Goal: Task Accomplishment & Management: Use online tool/utility

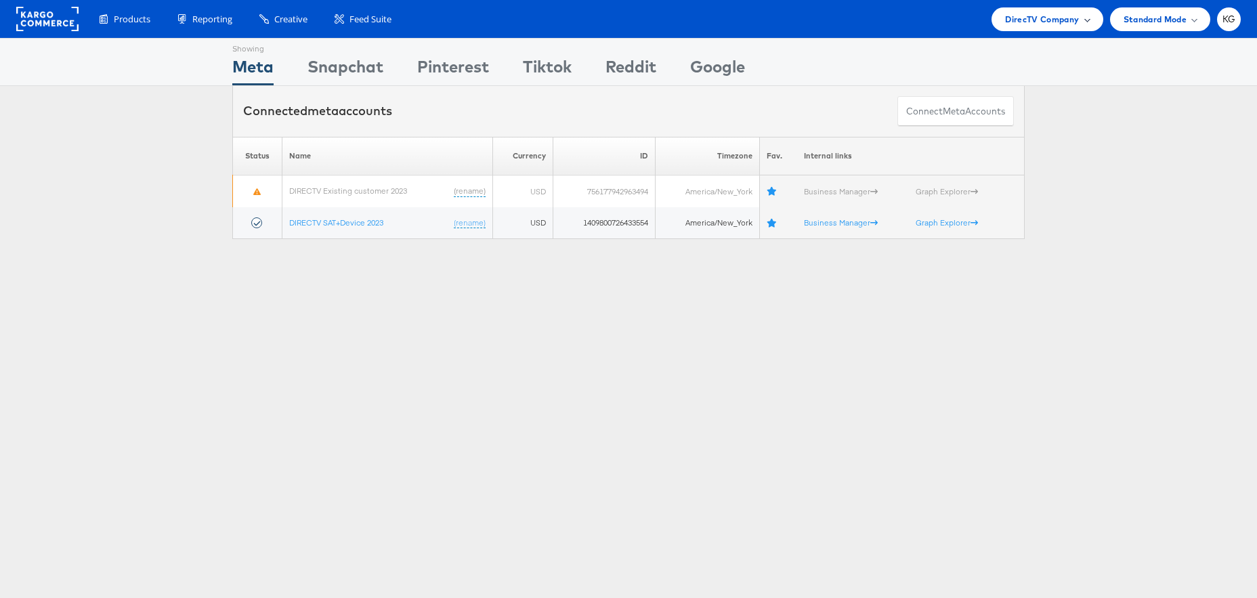
click at [1063, 18] on span "DirecTV Company" at bounding box center [1042, 19] width 74 height 14
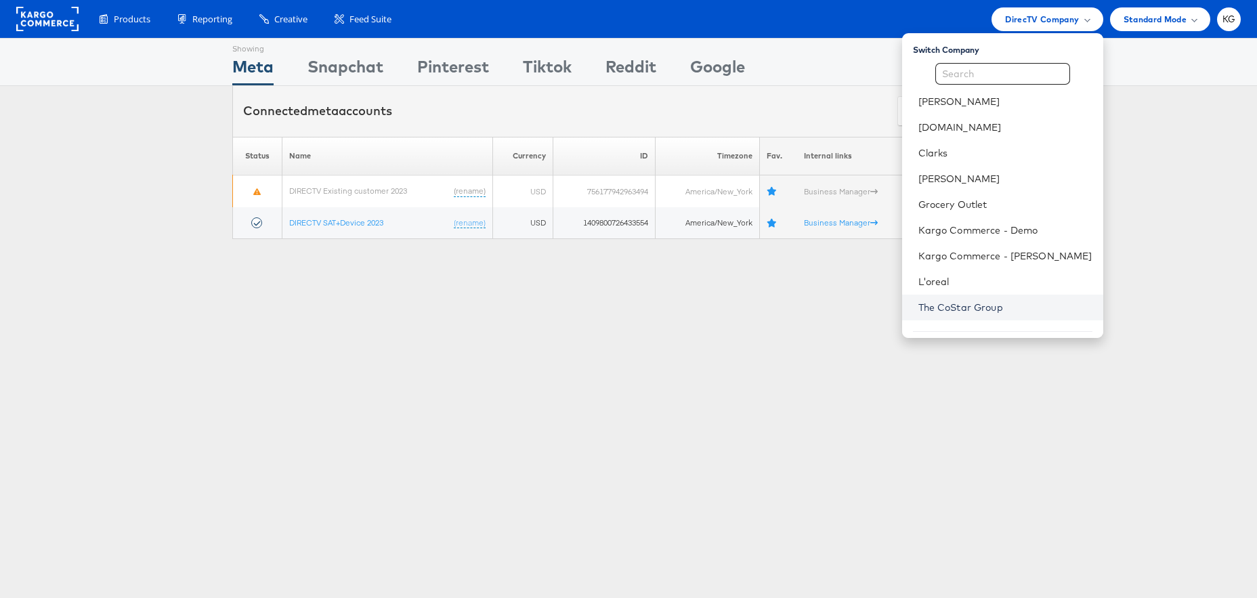
click at [1000, 307] on link "The CoStar Group" at bounding box center [1005, 308] width 174 height 14
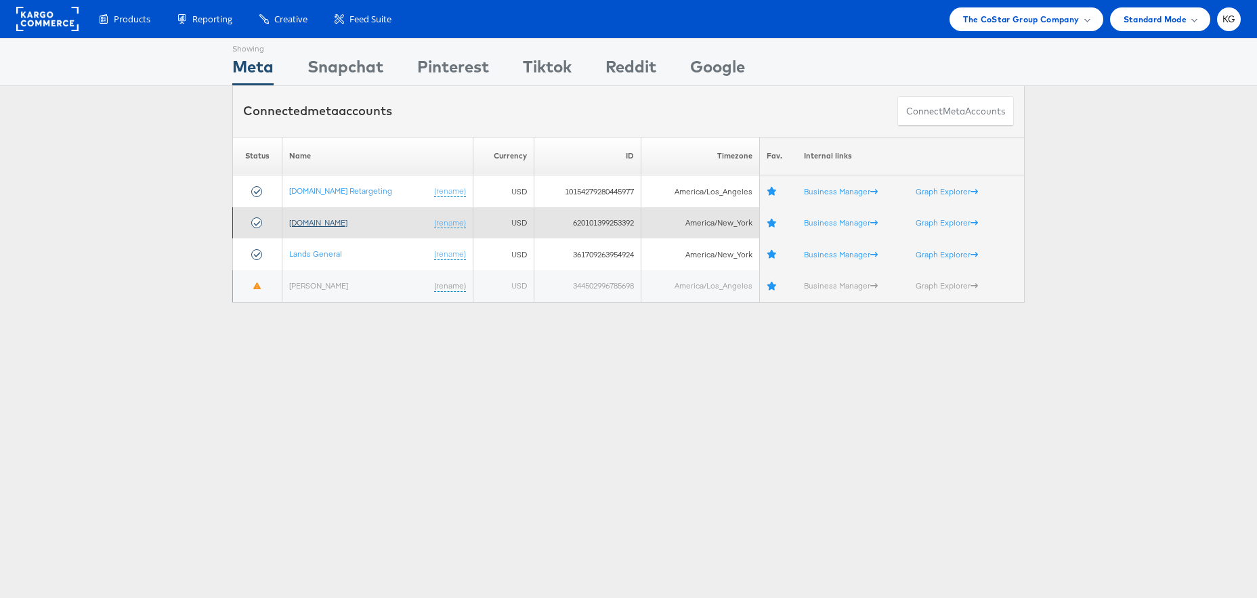
click at [315, 226] on link "[DOMAIN_NAME]" at bounding box center [318, 222] width 58 height 10
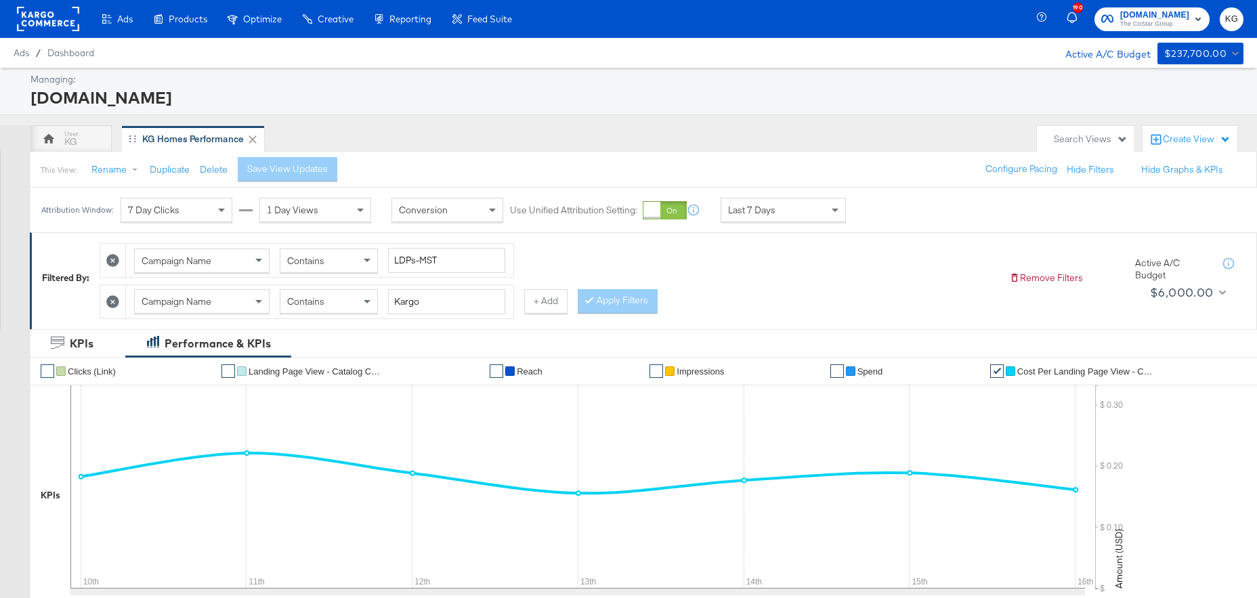
click at [117, 261] on icon at bounding box center [112, 260] width 13 height 13
type input "Kargo"
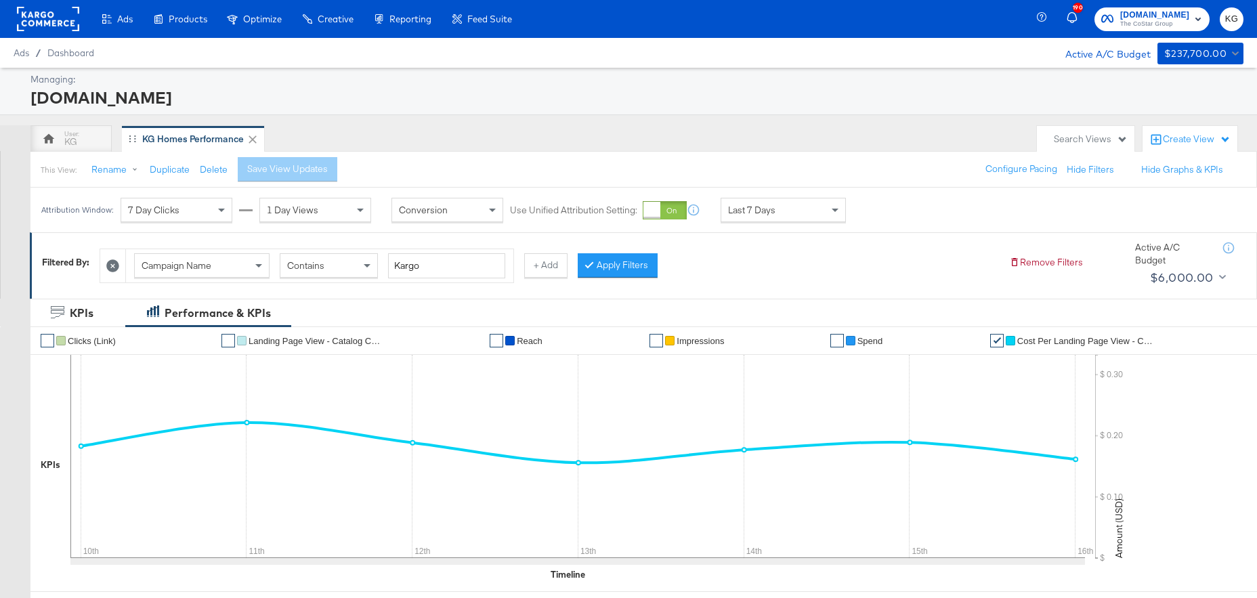
click at [119, 267] on icon at bounding box center [112, 265] width 13 height 13
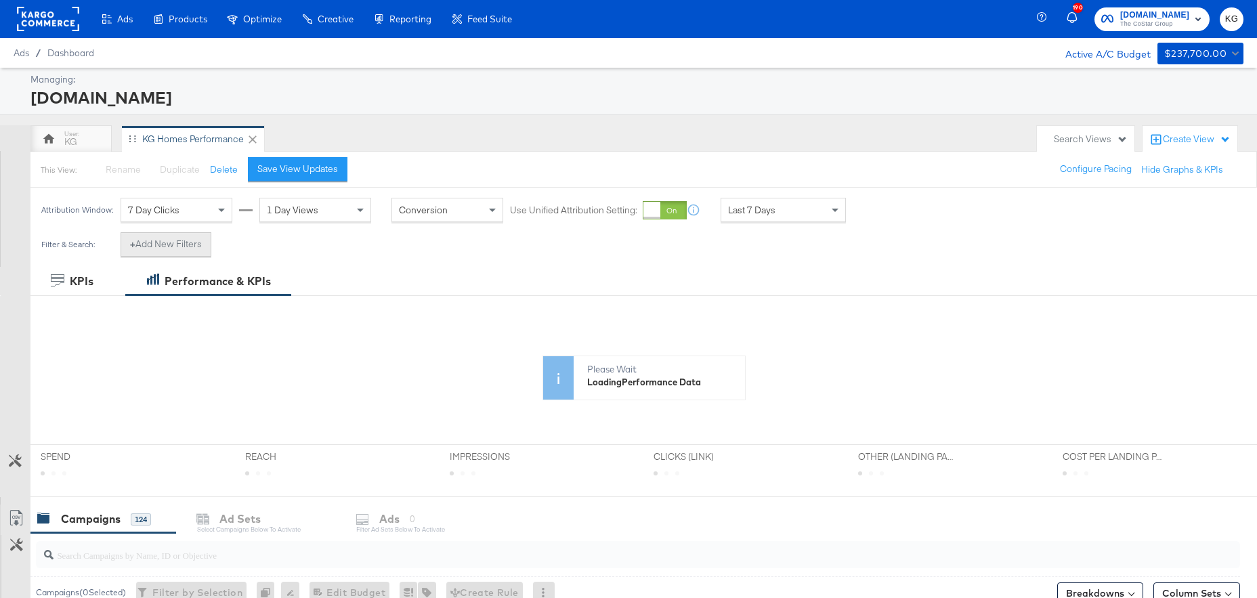
click at [186, 242] on button "+ Add New Filters" at bounding box center [166, 244] width 91 height 24
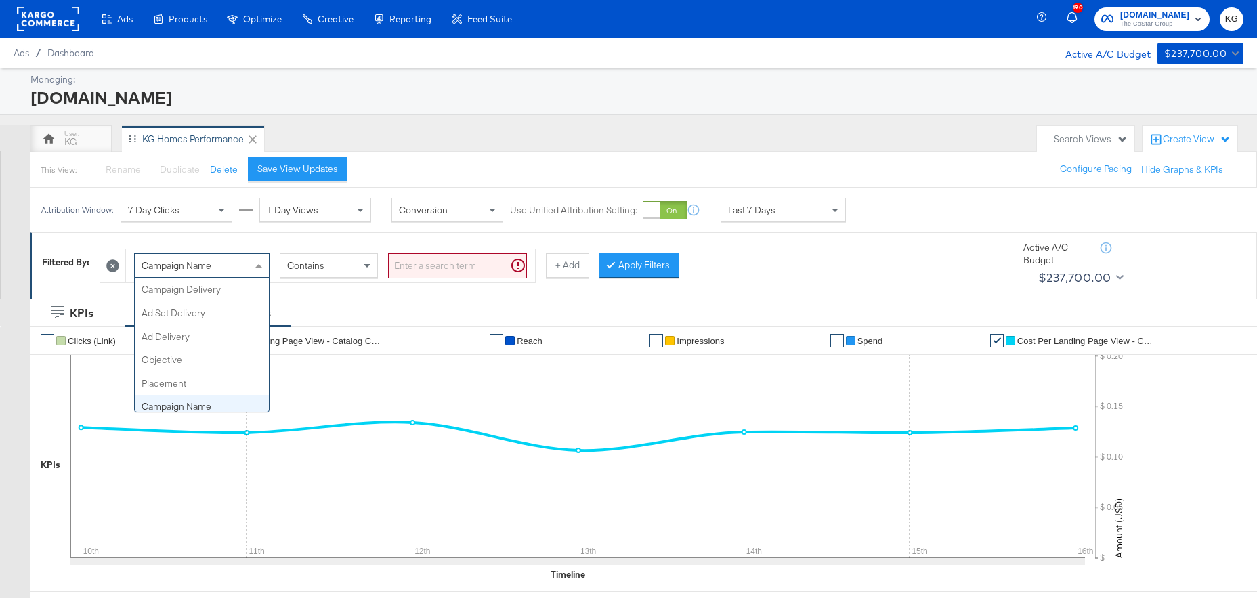
click at [234, 269] on div "Campaign Name" at bounding box center [202, 265] width 134 height 23
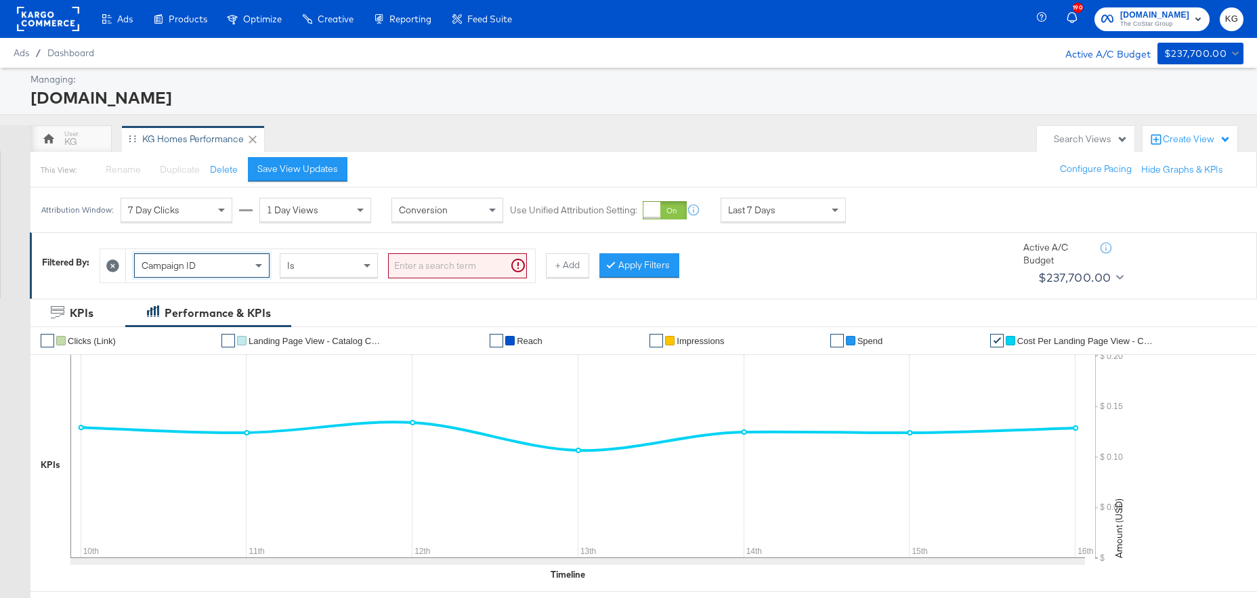
click at [451, 269] on input "search" at bounding box center [457, 265] width 139 height 25
paste input "120230157012930523"
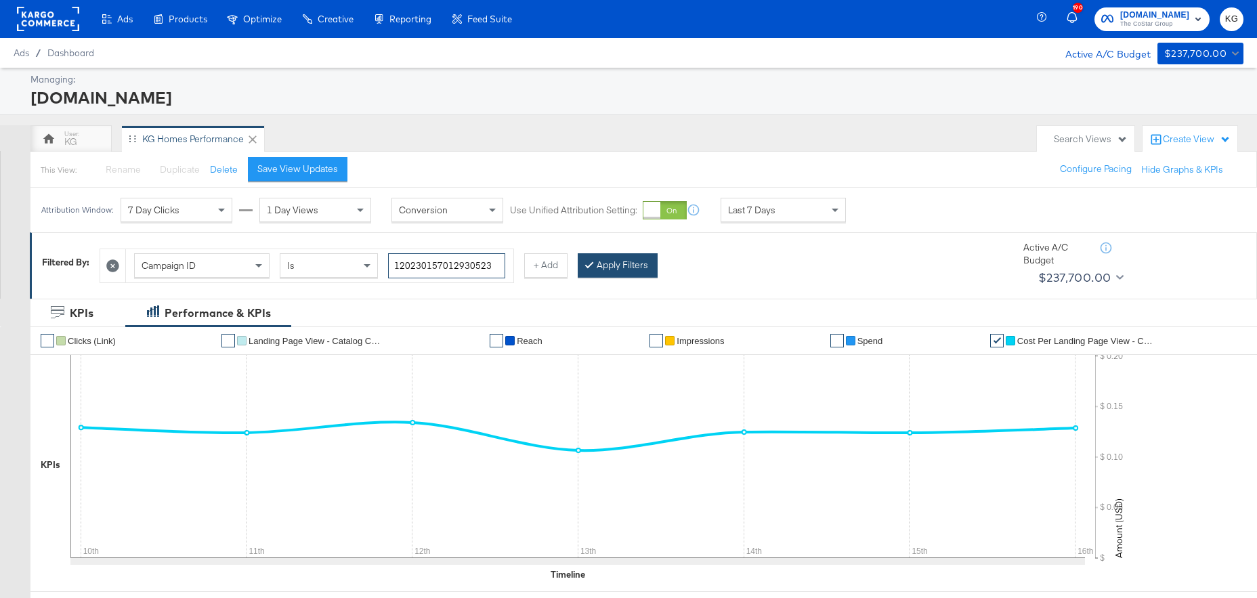
type input "120230157012930523"
click at [589, 265] on div at bounding box center [591, 265] width 9 height 13
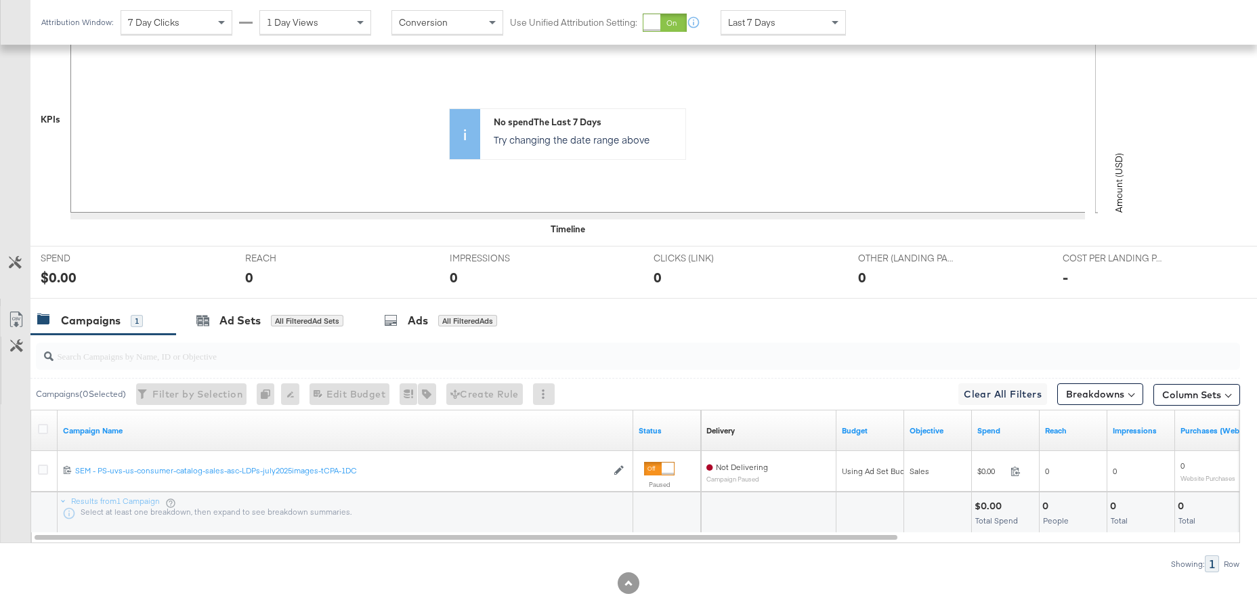
scroll to position [368, 0]
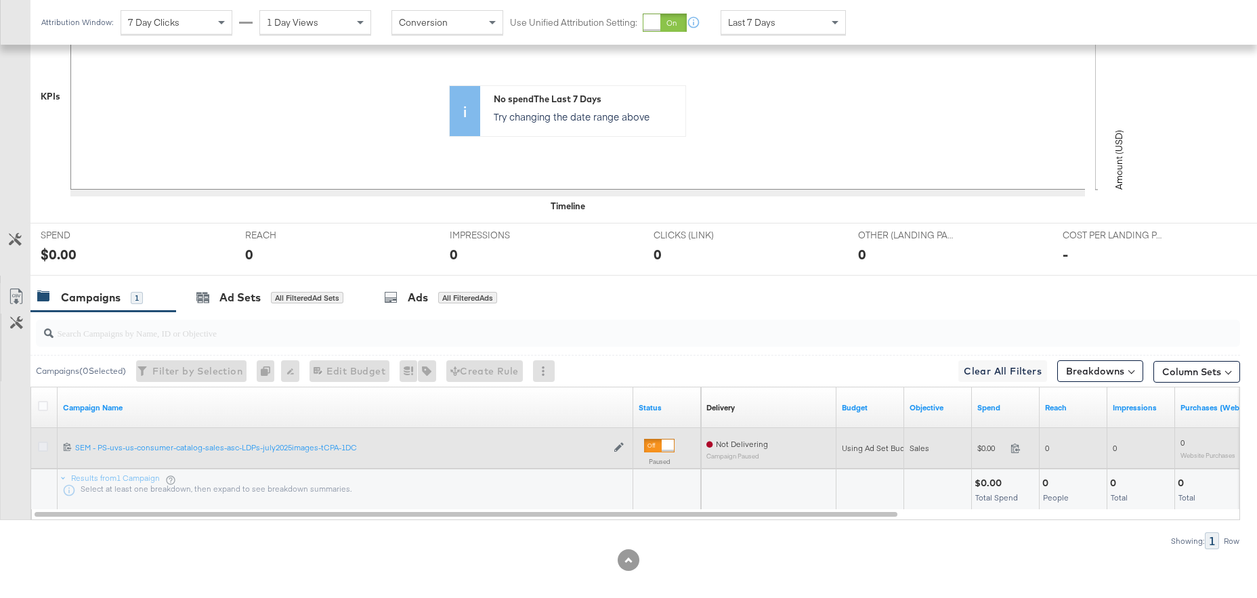
click at [42, 449] on icon at bounding box center [43, 447] width 10 height 10
click at [0, 0] on input "checkbox" at bounding box center [0, 0] width 0 height 0
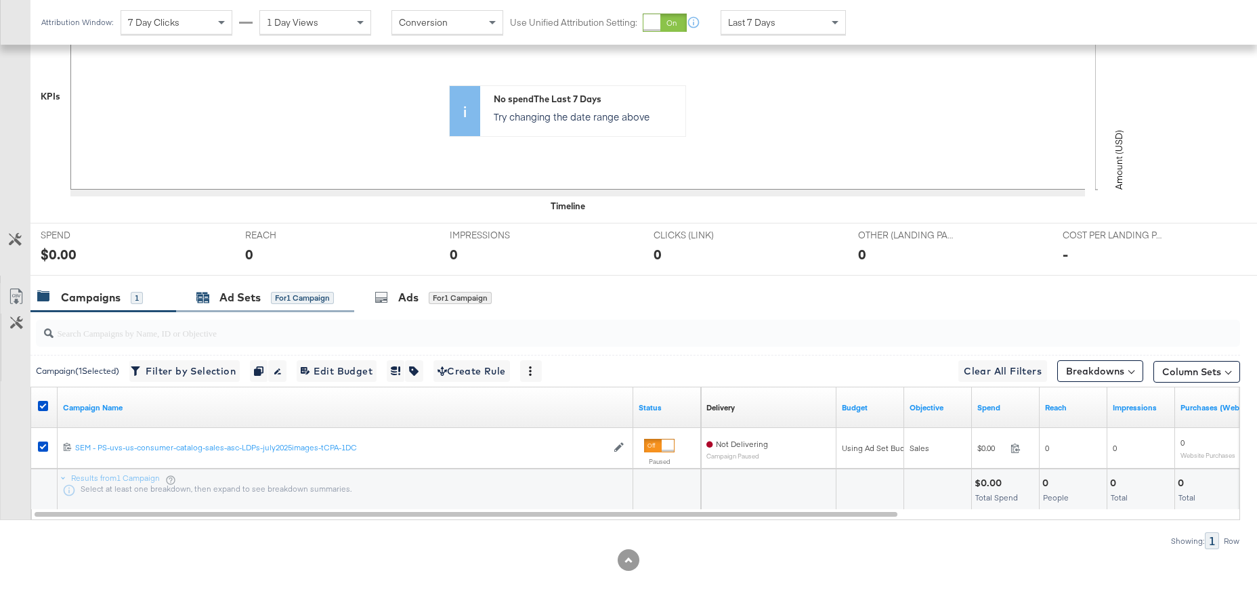
click at [240, 301] on div "Ad Sets" at bounding box center [239, 298] width 41 height 16
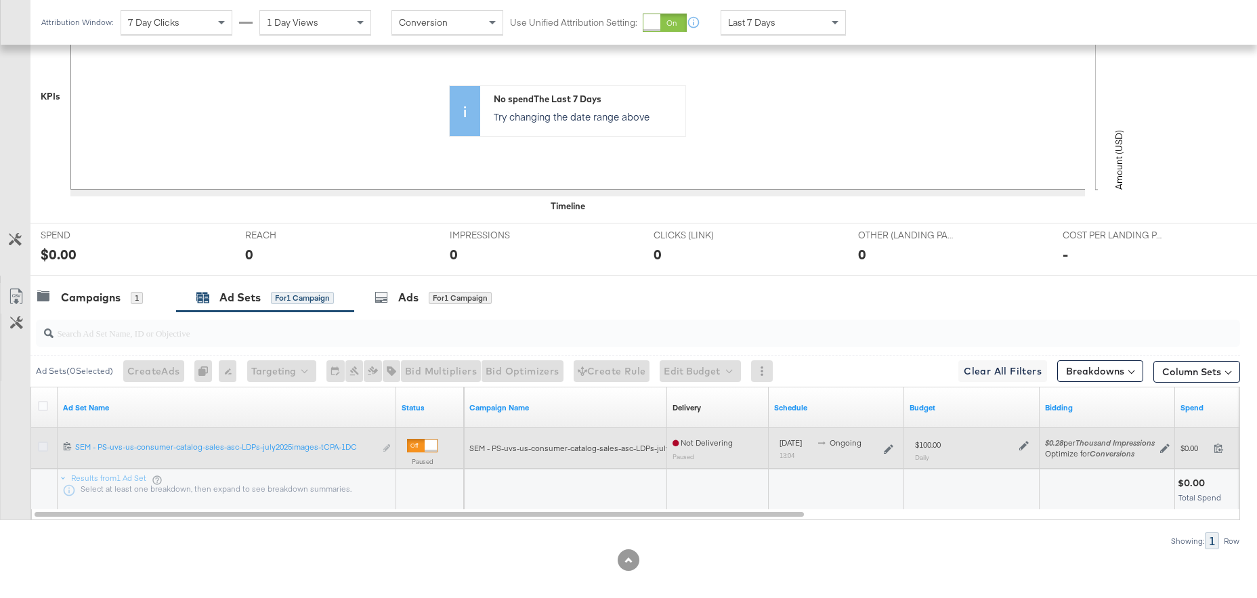
click at [43, 445] on icon at bounding box center [43, 447] width 10 height 10
click at [0, 0] on input "checkbox" at bounding box center [0, 0] width 0 height 0
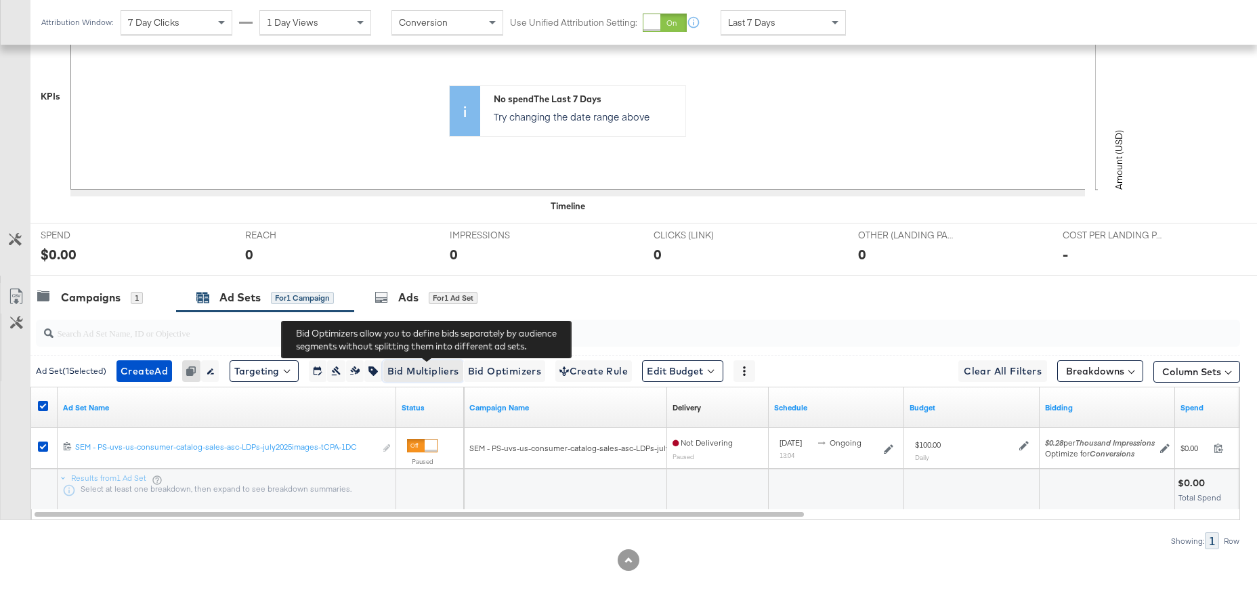
click at [413, 372] on span "Bid Multipliers" at bounding box center [423, 371] width 72 height 17
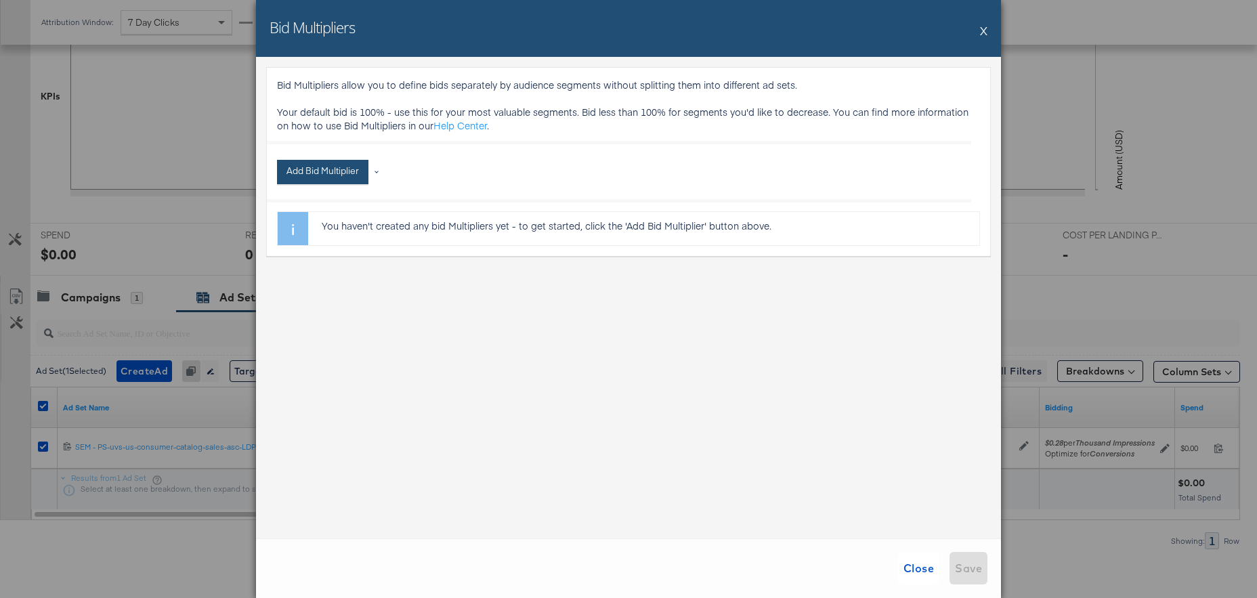
click at [349, 173] on button "Add Bid Multiplier" at bounding box center [322, 172] width 91 height 24
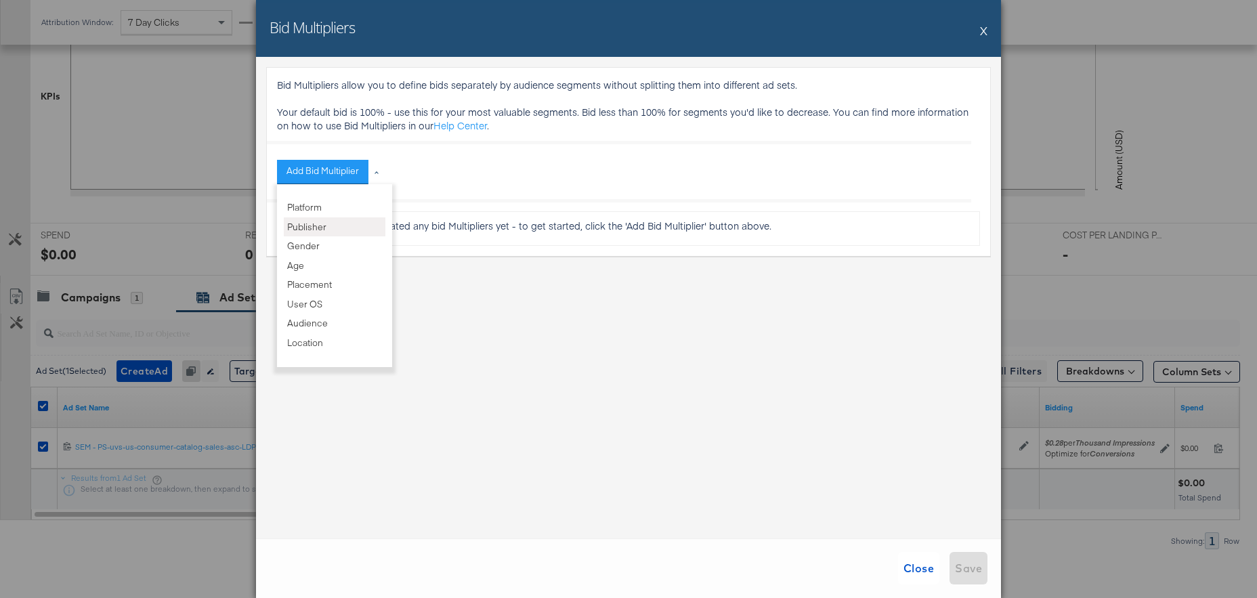
click at [337, 223] on li "Publisher" at bounding box center [335, 227] width 102 height 20
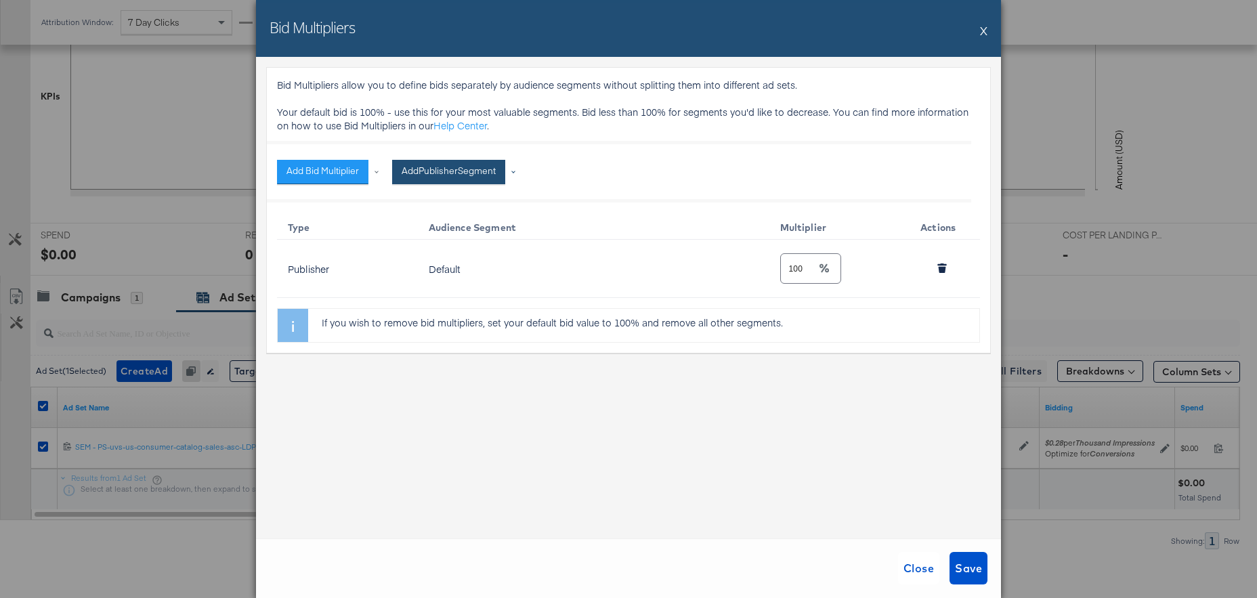
click at [484, 173] on button "Add Publisher Segment" at bounding box center [448, 172] width 113 height 24
click at [472, 226] on li "Instagram" at bounding box center [494, 227] width 190 height 20
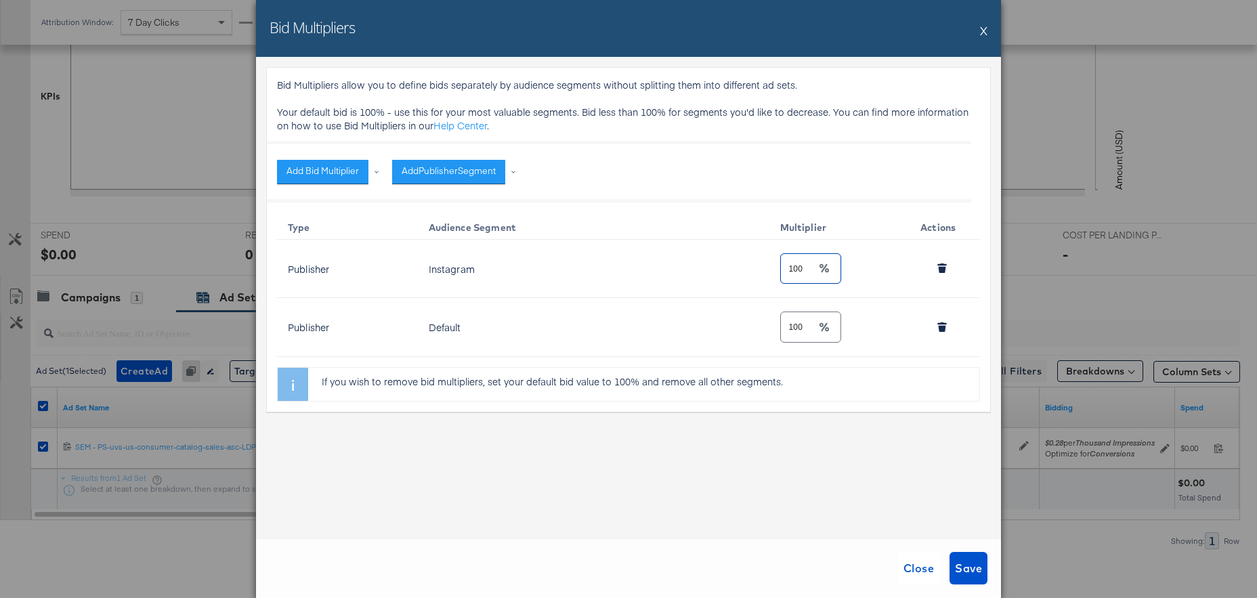
drag, startPoint x: 810, startPoint y: 274, endPoint x: 720, endPoint y: 263, distance: 90.6
click at [720, 263] on tr "Publisher Instagram 100" at bounding box center [628, 269] width 703 height 58
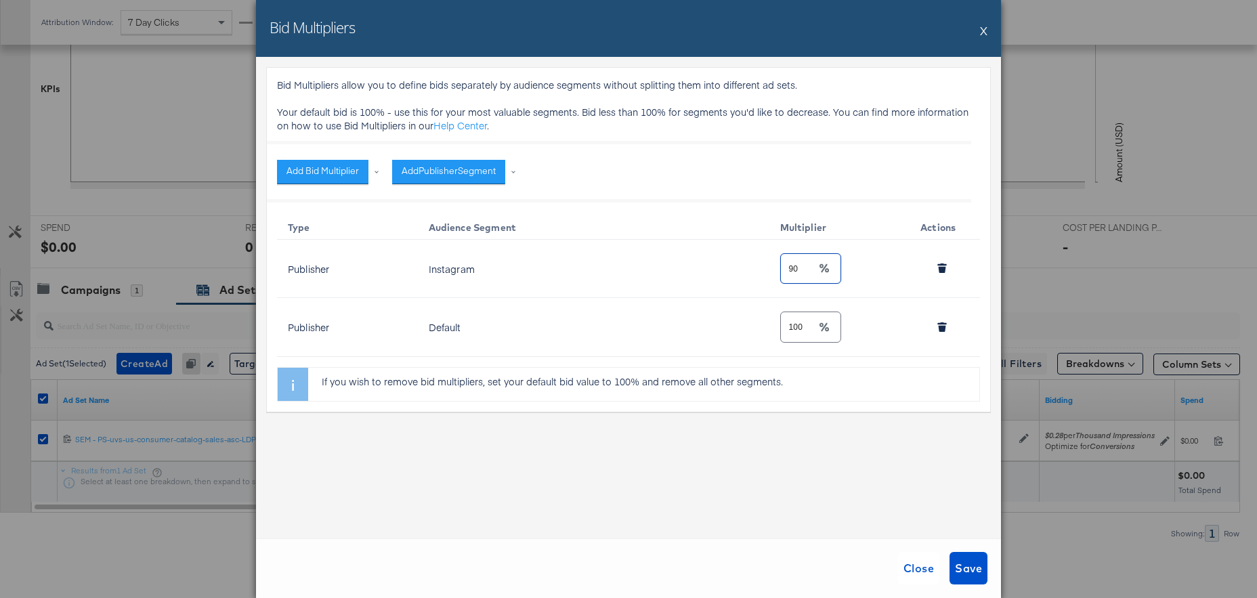
type input "90"
drag, startPoint x: 757, startPoint y: 482, endPoint x: 761, endPoint y: 471, distance: 12.2
click at [757, 482] on div "Bid Multipliers allow you to define bids separately by audience segments withou…" at bounding box center [628, 298] width 745 height 482
click at [972, 572] on span "Save" at bounding box center [968, 568] width 27 height 19
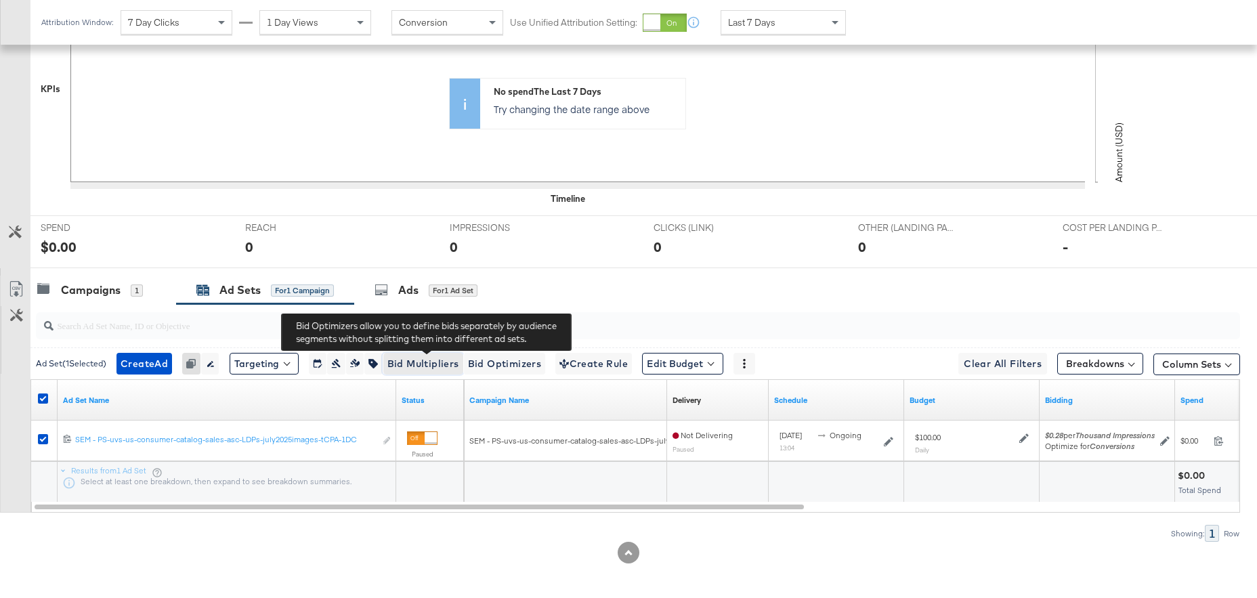
click at [417, 365] on span "Bid Multipliers" at bounding box center [423, 364] width 72 height 17
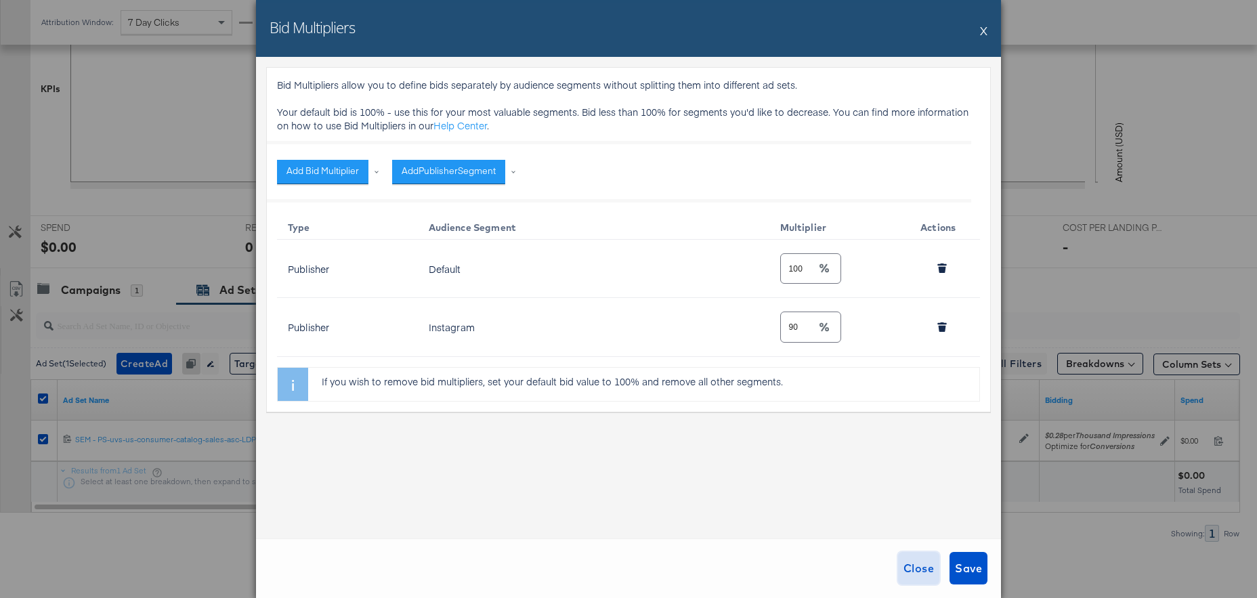
click at [914, 565] on span "Close" at bounding box center [918, 568] width 30 height 19
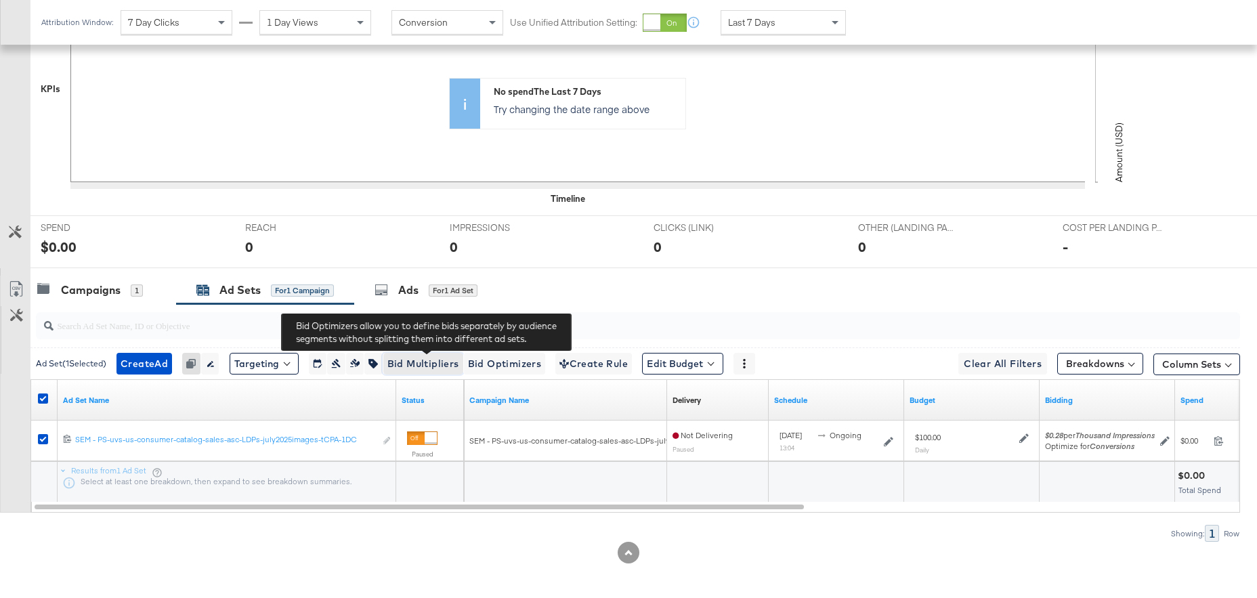
click at [404, 368] on span "Bid Multipliers" at bounding box center [423, 364] width 72 height 17
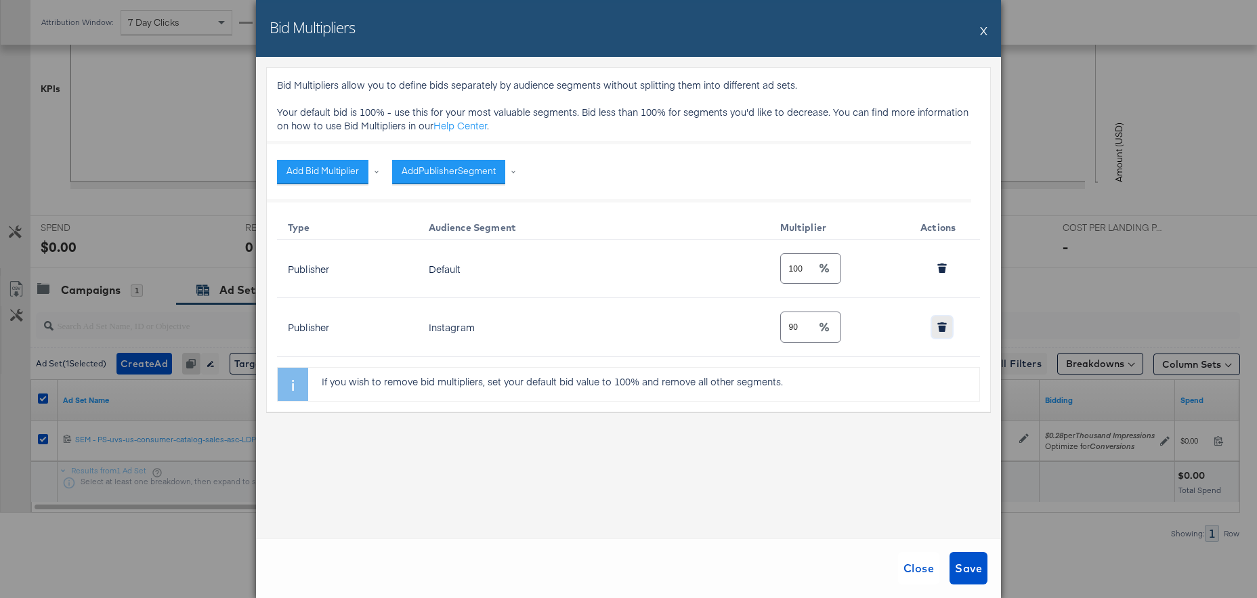
click at [942, 328] on icon "button" at bounding box center [942, 329] width 7 height 6
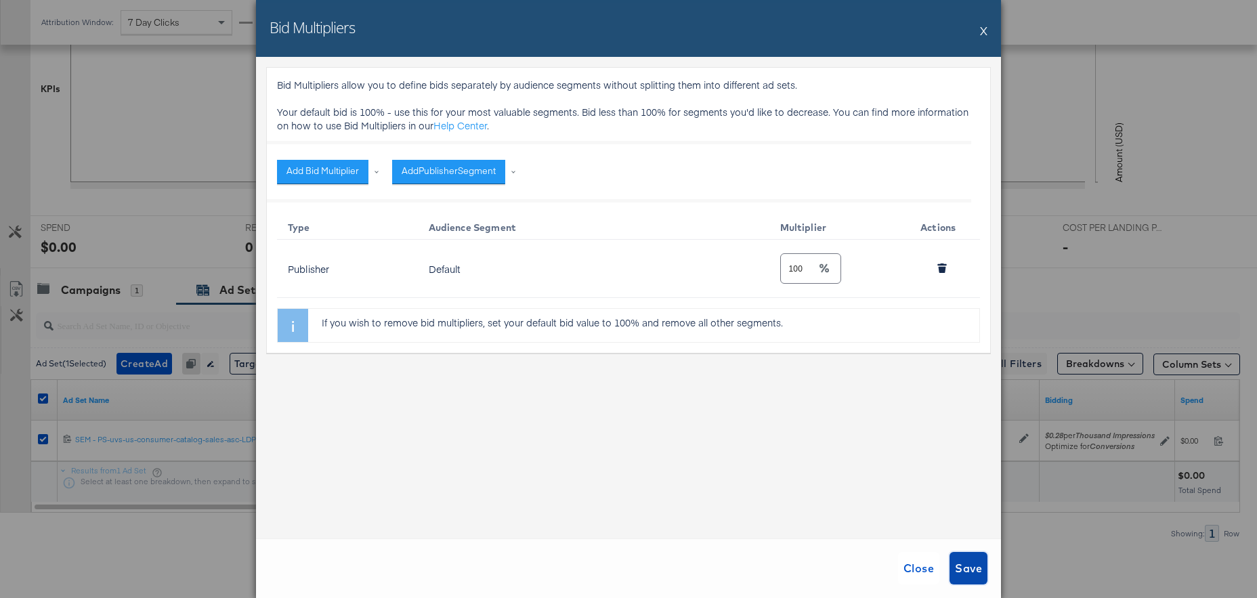
click at [965, 560] on span "Save" at bounding box center [968, 568] width 27 height 19
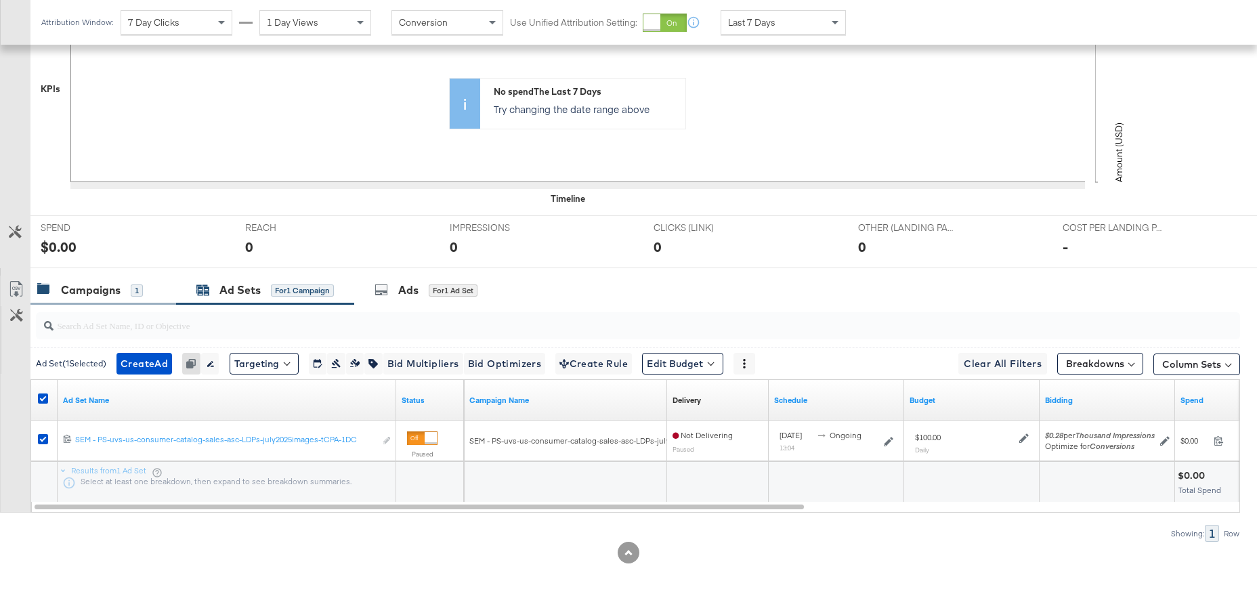
click at [79, 291] on div "Campaigns" at bounding box center [91, 290] width 60 height 16
